Goal: Task Accomplishment & Management: Manage account settings

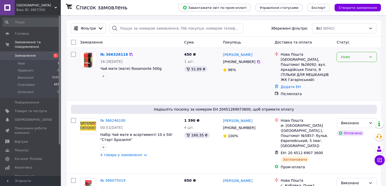
click at [359, 58] on div "Нове" at bounding box center [354, 57] width 26 height 6
click at [357, 65] on li "Прийнято" at bounding box center [357, 68] width 40 height 9
click at [107, 52] on link "№ 366326116" at bounding box center [112, 54] width 25 height 4
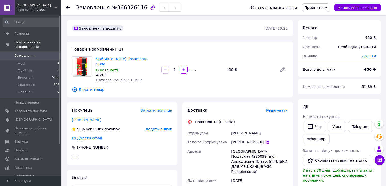
click at [266, 140] on icon at bounding box center [268, 142] width 4 height 4
drag, startPoint x: 270, startPoint y: 128, endPoint x: 230, endPoint y: 129, distance: 39.5
click at [226, 129] on div "Отримувач Заболотный Николай Телефон отримувача +380 63 610 08 37   Адреса Одес…" at bounding box center [238, 182] width 102 height 107
copy div "Отримувач Заболотный Николай"
drag, startPoint x: 265, startPoint y: 172, endPoint x: 265, endPoint y: 149, distance: 23.1
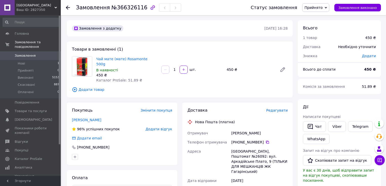
drag, startPoint x: 274, startPoint y: 146, endPoint x: 264, endPoint y: 147, distance: 9.9
click at [264, 147] on div "[GEOGRAPHIC_DATA], Поштомат №26092: вул. Аркадійське Плато, 9 (ТІЛЬКИ ДЛЯ МЕШКА…" at bounding box center [259, 161] width 59 height 29
copy div "26092"
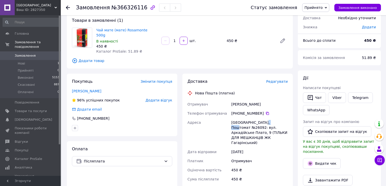
scroll to position [101, 0]
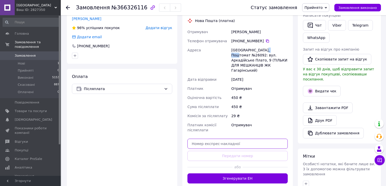
click at [231, 139] on input "text" at bounding box center [238, 144] width 100 height 10
paste input "20451269167933"
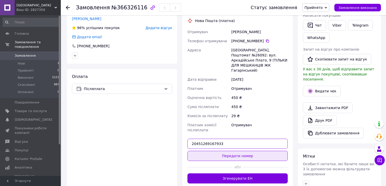
type input "20451269167933"
click at [243, 151] on button "Передати номер" at bounding box center [238, 156] width 100 height 10
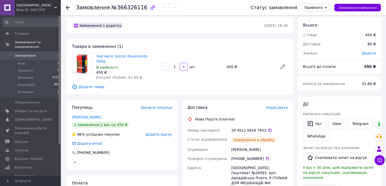
scroll to position [0, 0]
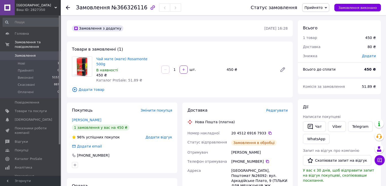
click at [323, 9] on span "Прийнято" at bounding box center [314, 8] width 18 height 4
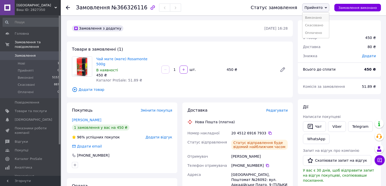
click at [322, 17] on li "Виконано" at bounding box center [316, 18] width 27 height 8
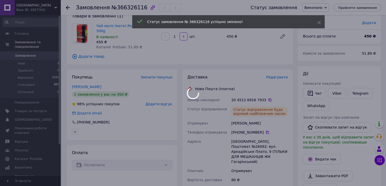
scroll to position [41, 0]
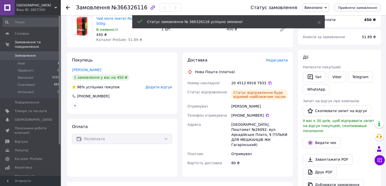
drag, startPoint x: 258, startPoint y: 101, endPoint x: 231, endPoint y: 103, distance: 26.2
click at [230, 103] on div "[PERSON_NAME]" at bounding box center [259, 106] width 59 height 9
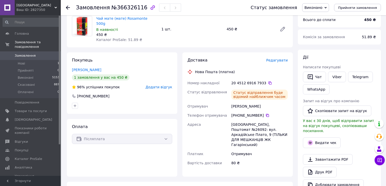
copy div "[PERSON_NAME]"
click at [266, 114] on icon at bounding box center [267, 115] width 3 height 3
